Goal: Task Accomplishment & Management: Manage account settings

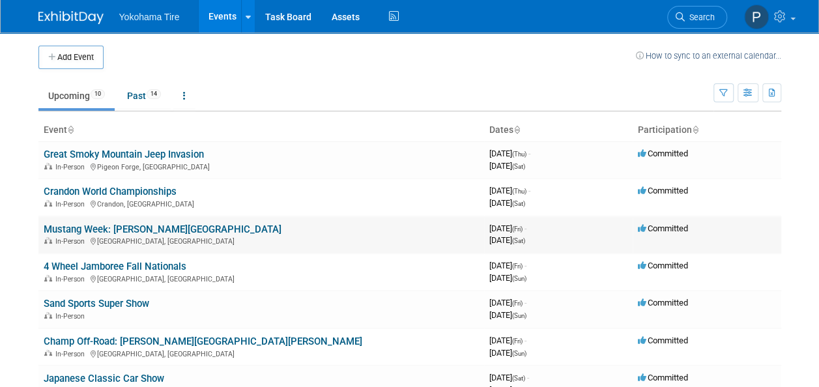
click at [95, 227] on link "Mustang Week: [PERSON_NAME][GEOGRAPHIC_DATA]" at bounding box center [163, 230] width 238 height 12
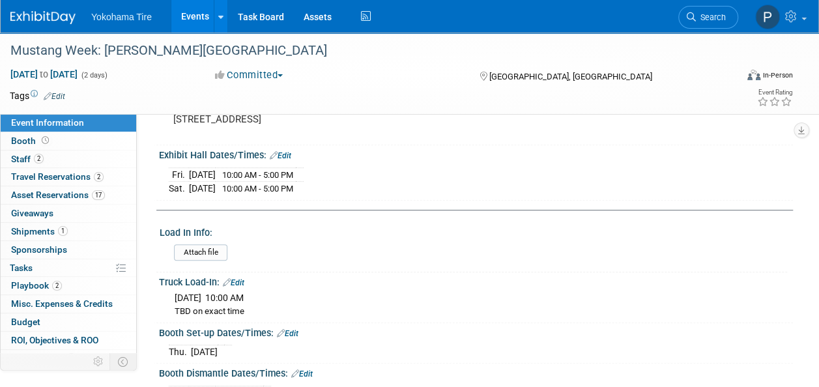
scroll to position [205, 0]
click at [243, 277] on link "Edit" at bounding box center [234, 281] width 22 height 9
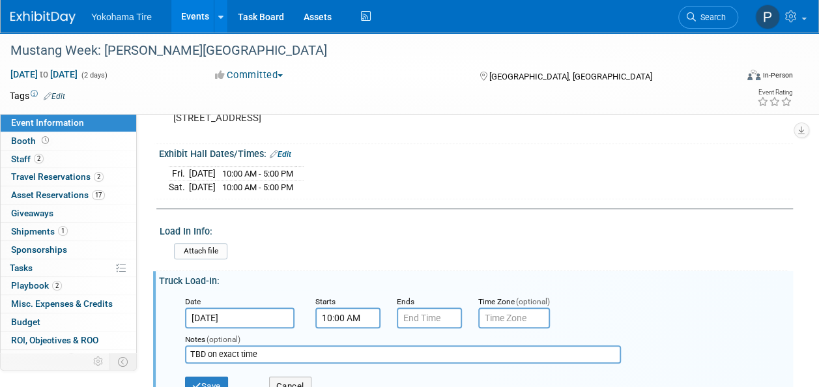
click at [343, 317] on input "10:00 AM" at bounding box center [347, 318] width 65 height 21
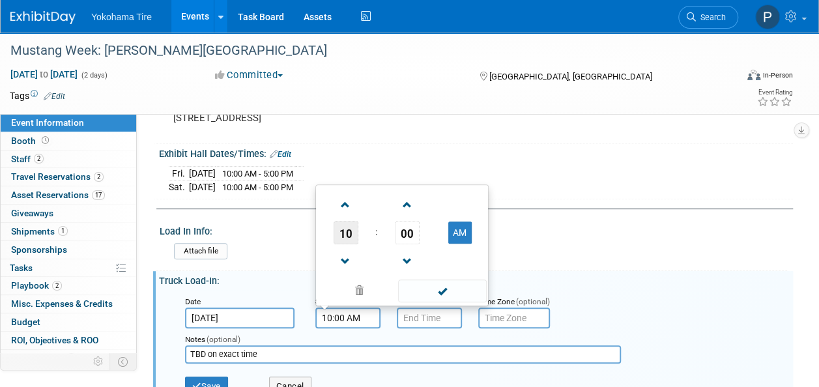
click at [339, 226] on span "10" at bounding box center [346, 232] width 25 height 23
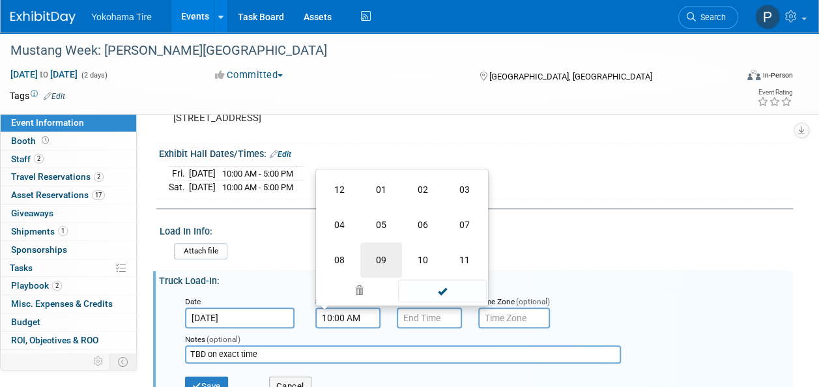
click at [377, 254] on td "09" at bounding box center [381, 259] width 42 height 35
type input "9:00 AM"
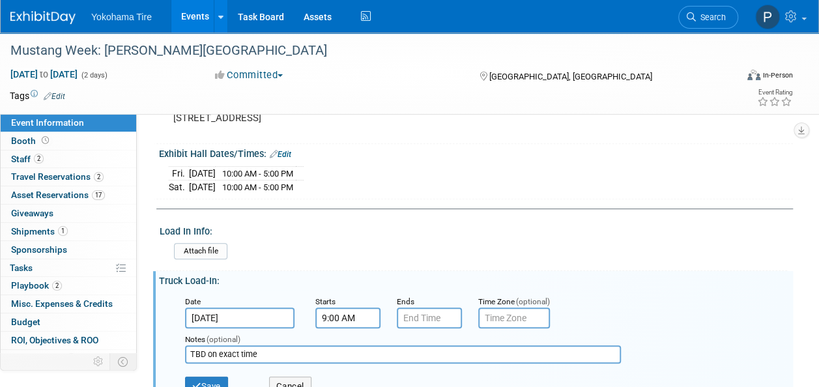
drag, startPoint x: 262, startPoint y: 346, endPoint x: 170, endPoint y: 329, distance: 93.4
click at [170, 329] on div "Date Sep 4, 2025 Starts 9:00 AM Ends Time Zone (optional) Notes (optional) TBD …" at bounding box center [476, 349] width 615 height 124
click at [202, 381] on button "Save" at bounding box center [206, 387] width 43 height 20
